Goal: Information Seeking & Learning: Learn about a topic

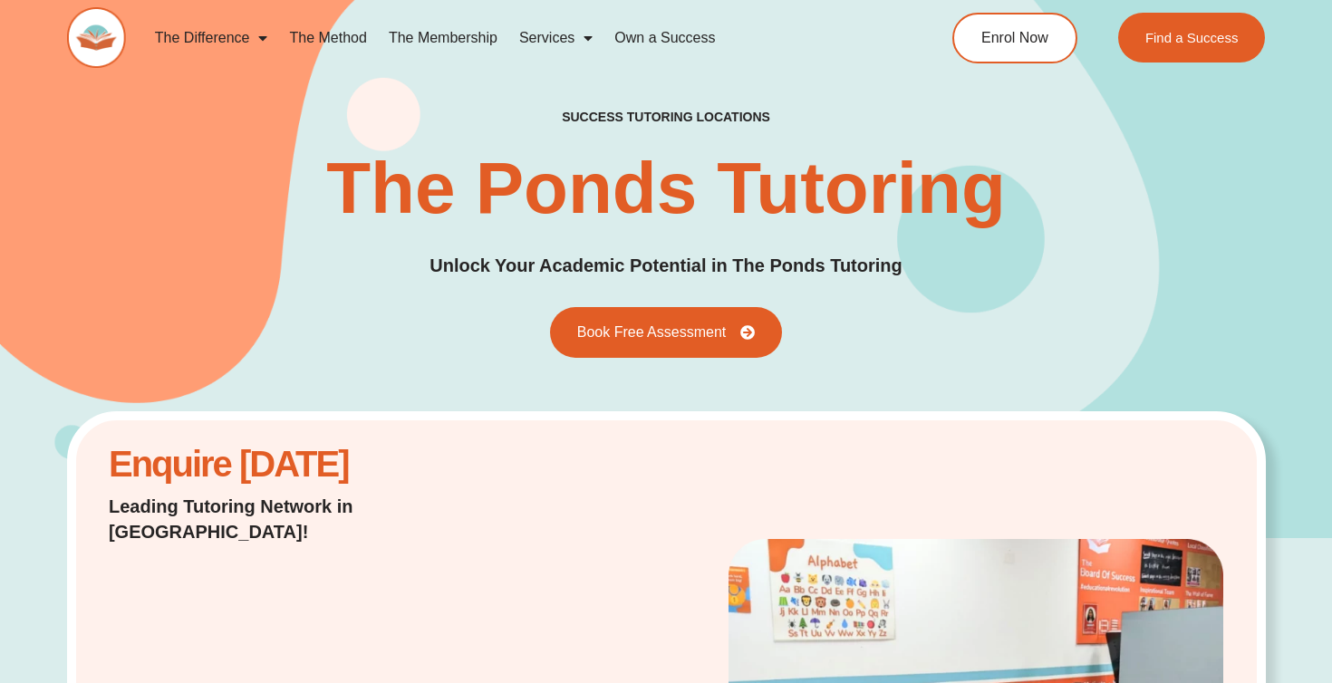
click at [553, 35] on link "Services" at bounding box center [555, 38] width 95 height 42
click at [583, 34] on span "Menu" at bounding box center [584, 38] width 18 height 33
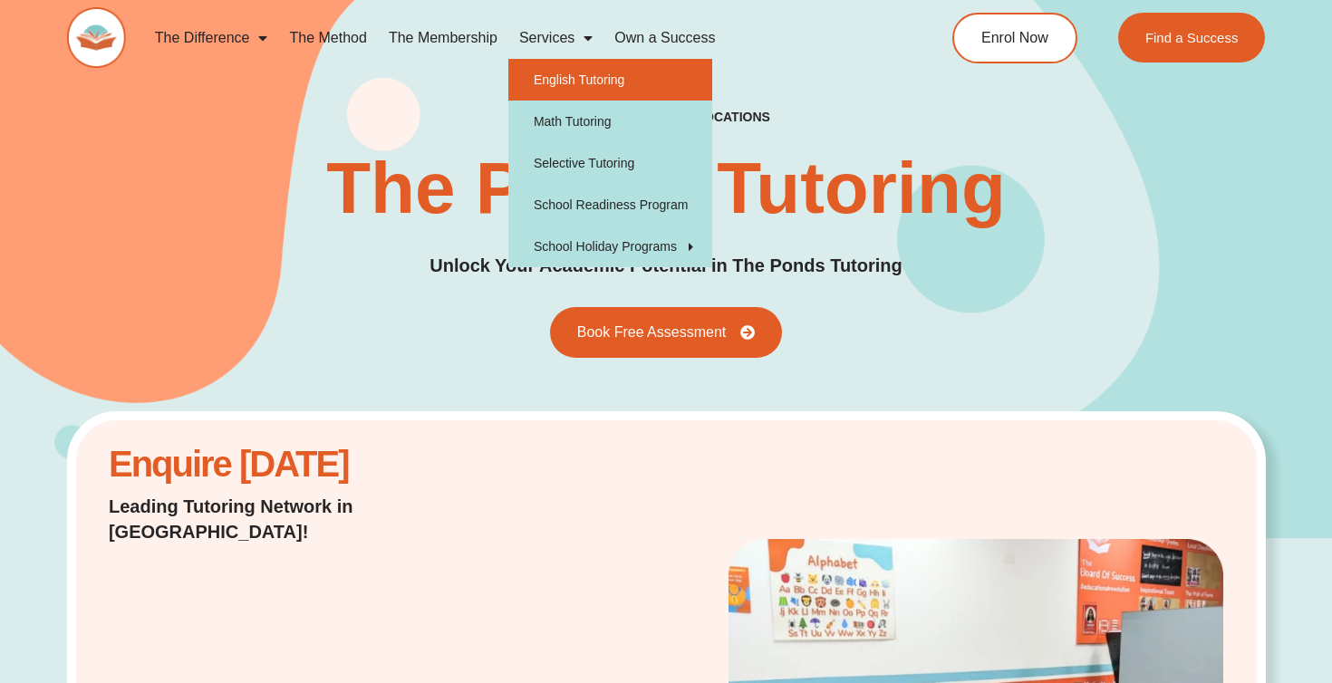
click at [581, 84] on link "English Tutoring" at bounding box center [610, 80] width 204 height 42
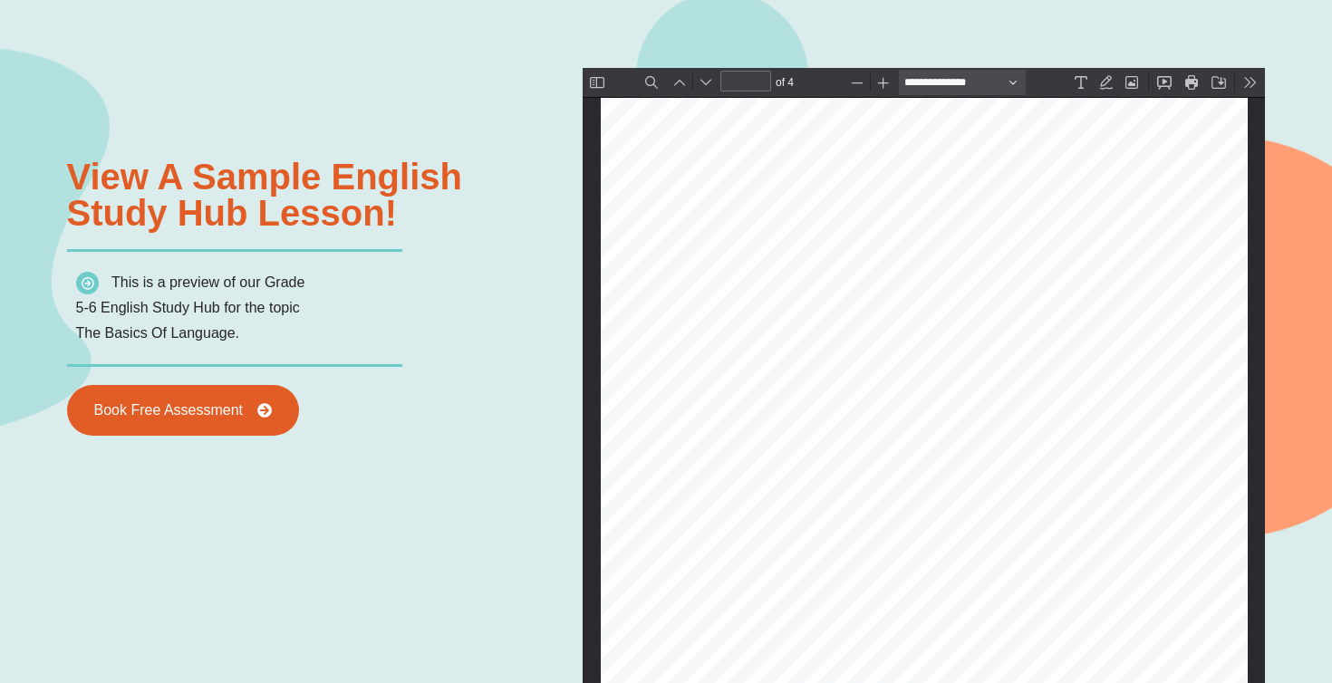
scroll to position [1085, 0]
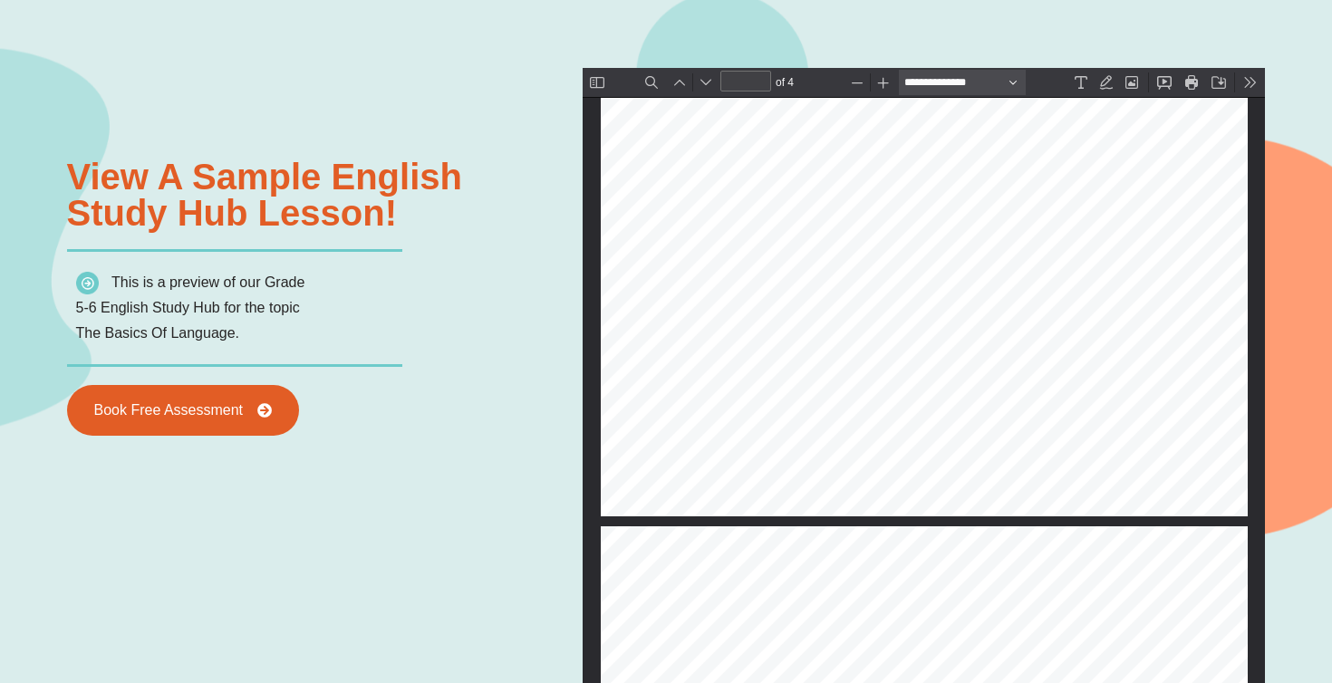
type input "*"
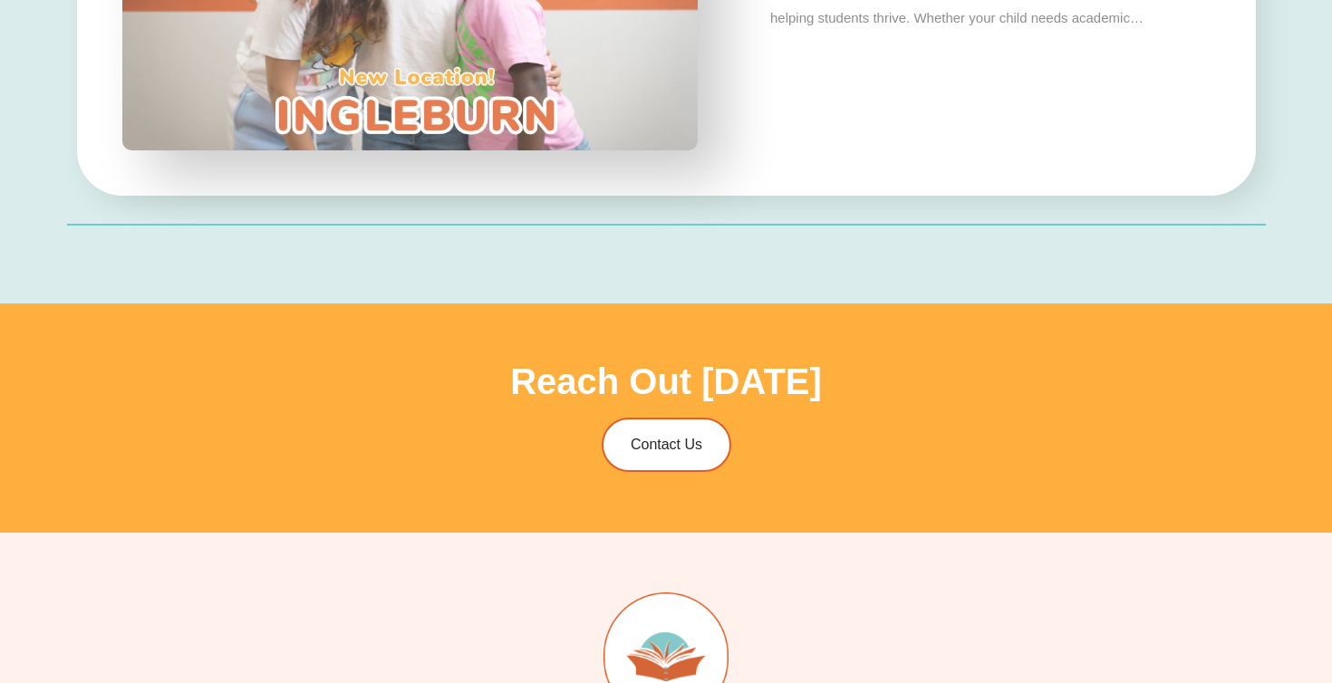
scroll to position [5968, 0]
